Goal: Information Seeking & Learning: Understand process/instructions

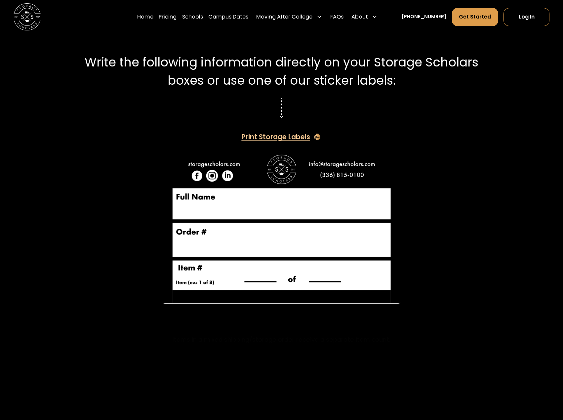
scroll to position [1123, 0]
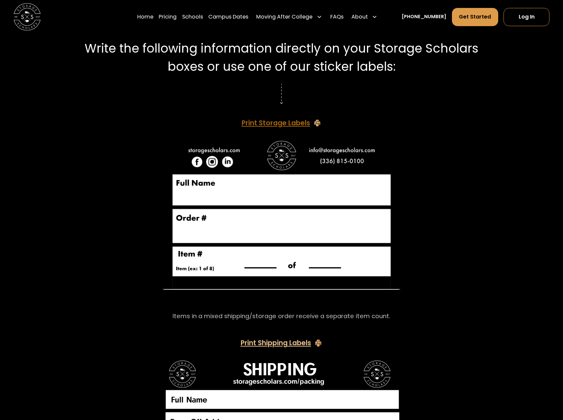
click at [278, 122] on div "Print Storage Labels" at bounding box center [275, 123] width 68 height 7
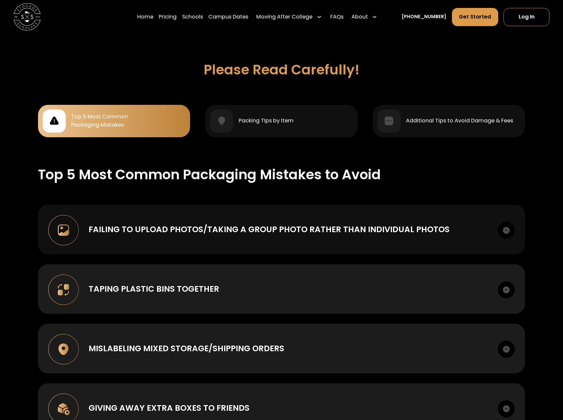
scroll to position [628, 0]
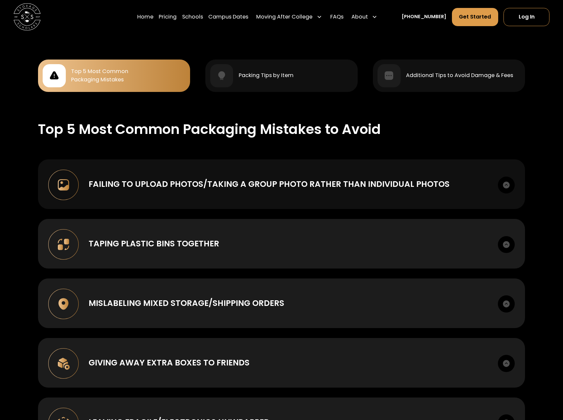
click at [216, 182] on div "Failing to upload photos/taking a group photo rather than individual photos" at bounding box center [269, 184] width 361 height 12
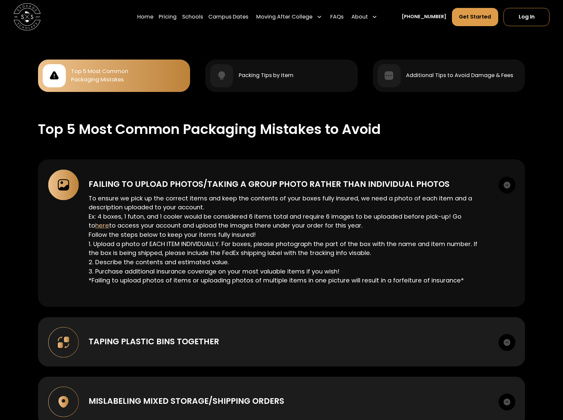
click at [224, 178] on div "Failing to upload photos/taking a group photo rather than individual photos" at bounding box center [269, 184] width 361 height 12
click at [230, 178] on div "Failing to upload photos/taking a group photo rather than individual photos" at bounding box center [269, 184] width 361 height 12
click at [505, 179] on img at bounding box center [506, 184] width 17 height 17
click at [509, 182] on img at bounding box center [506, 184] width 17 height 17
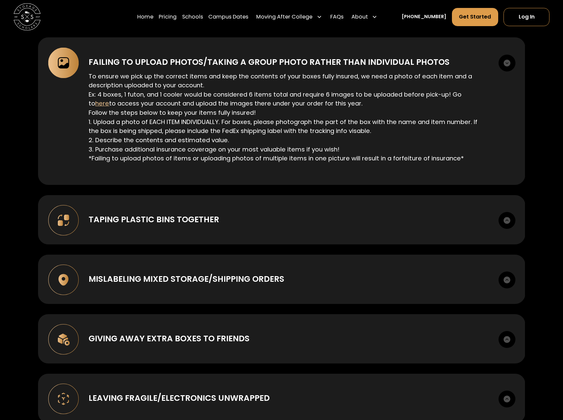
scroll to position [760, 0]
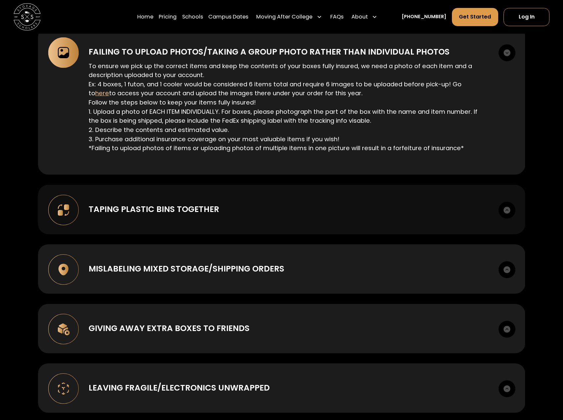
click at [217, 219] on div "Taping plastic bins together Taping plastic bins together increases the likelih…" at bounding box center [281, 209] width 487 height 49
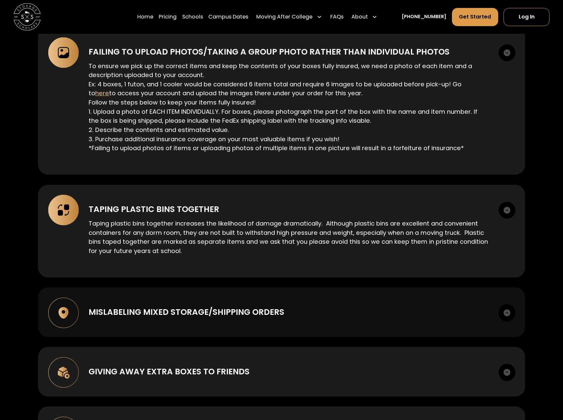
click at [225, 327] on div "Mislabeling mixed storage/shipping orders When we are picking up some items to …" at bounding box center [281, 311] width 487 height 49
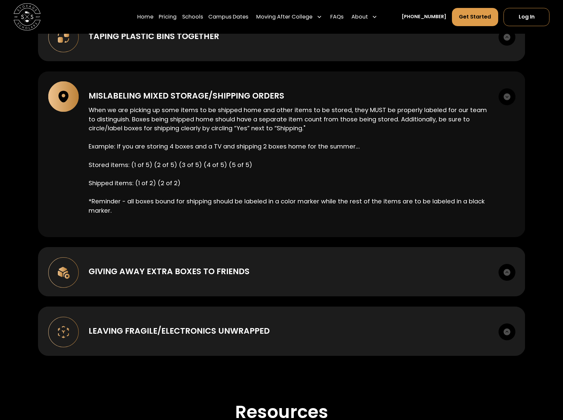
scroll to position [1024, 0]
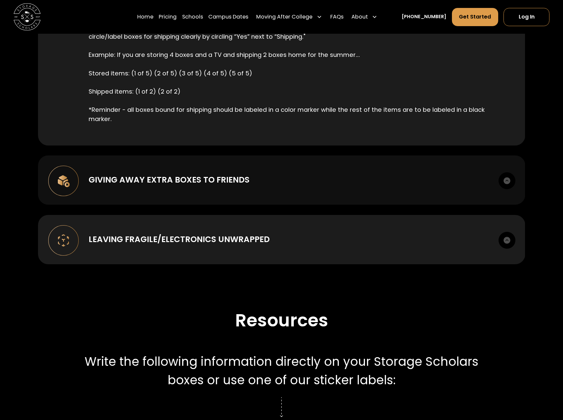
click at [183, 188] on div "Giving away extra boxes to friends Once you receive your supply kit you are wel…" at bounding box center [281, 179] width 487 height 49
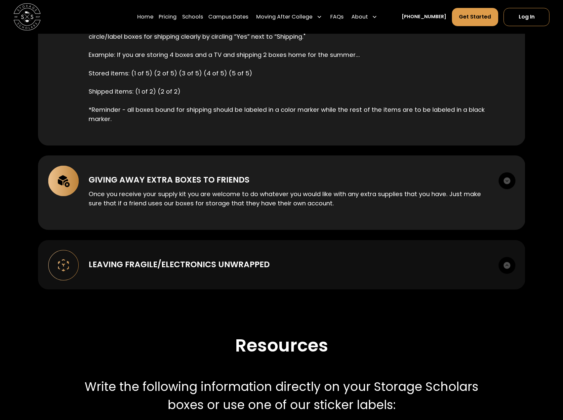
click at [240, 265] on div "Leaving Fragile/Electronics unwrapped" at bounding box center [179, 264] width 181 height 12
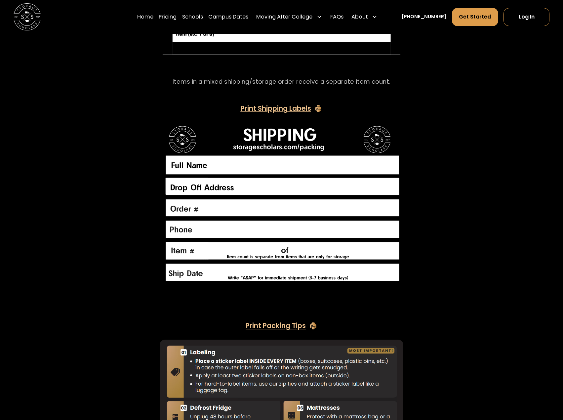
scroll to position [1652, 0]
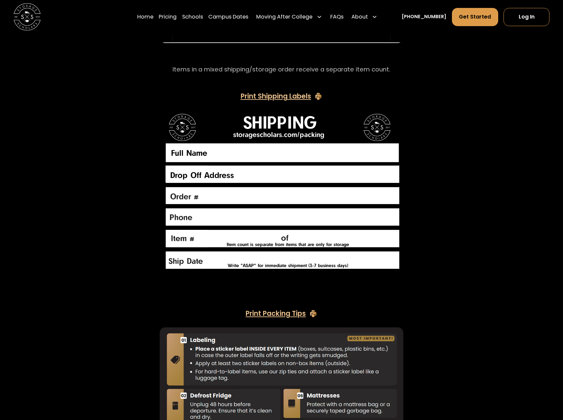
click at [285, 128] on img at bounding box center [281, 191] width 243 height 162
click at [240, 133] on img at bounding box center [281, 191] width 243 height 162
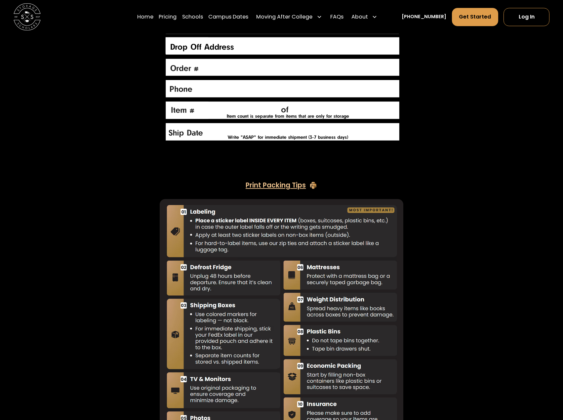
scroll to position [1741, 0]
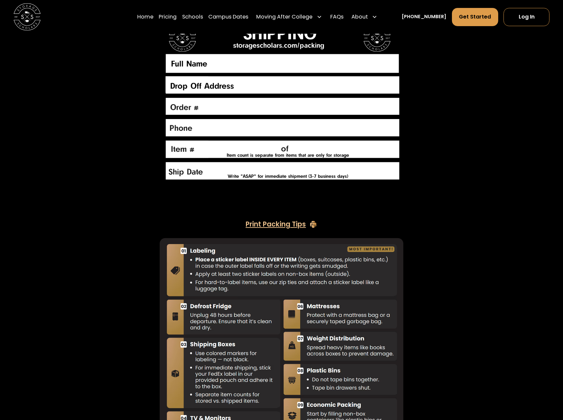
click at [451, 153] on div "Resources Write the following information directly on your Storage Scholars box…" at bounding box center [281, 76] width 506 height 871
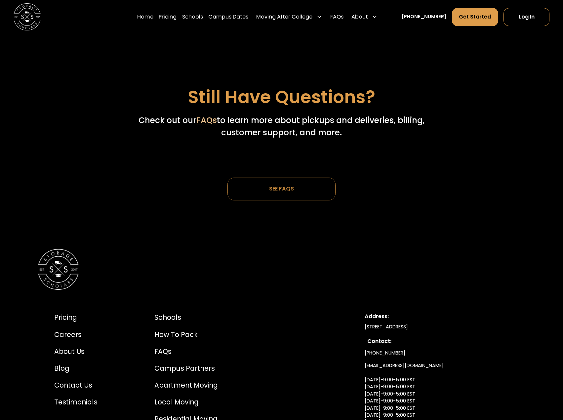
scroll to position [2236, 0]
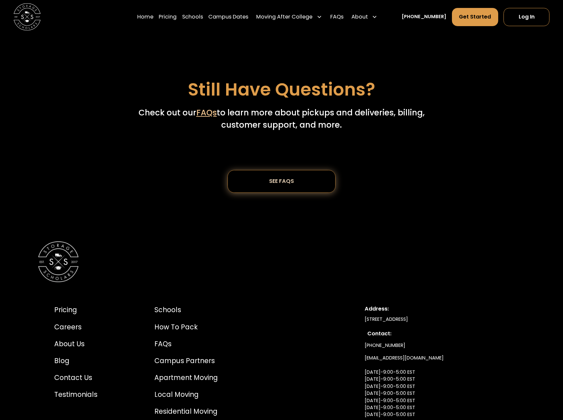
click at [288, 180] on div "SEE FAQs" at bounding box center [281, 181] width 25 height 6
